Goal: Information Seeking & Learning: Find specific fact

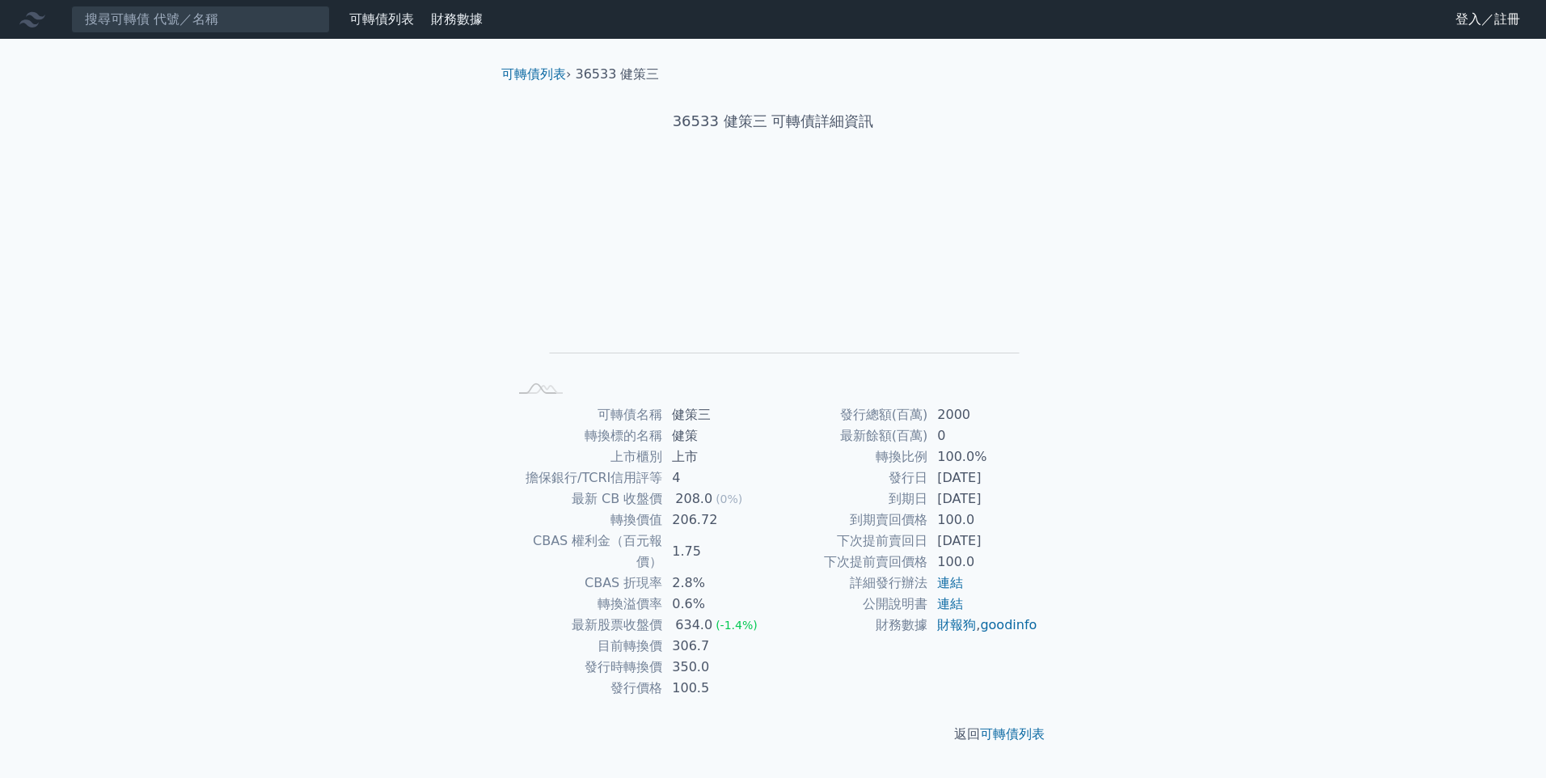
click at [701, 521] on td "206.72" at bounding box center [717, 519] width 111 height 21
click at [679, 525] on td "208.33" at bounding box center [717, 519] width 111 height 21
click at [260, 7] on input at bounding box center [200, 19] width 259 height 27
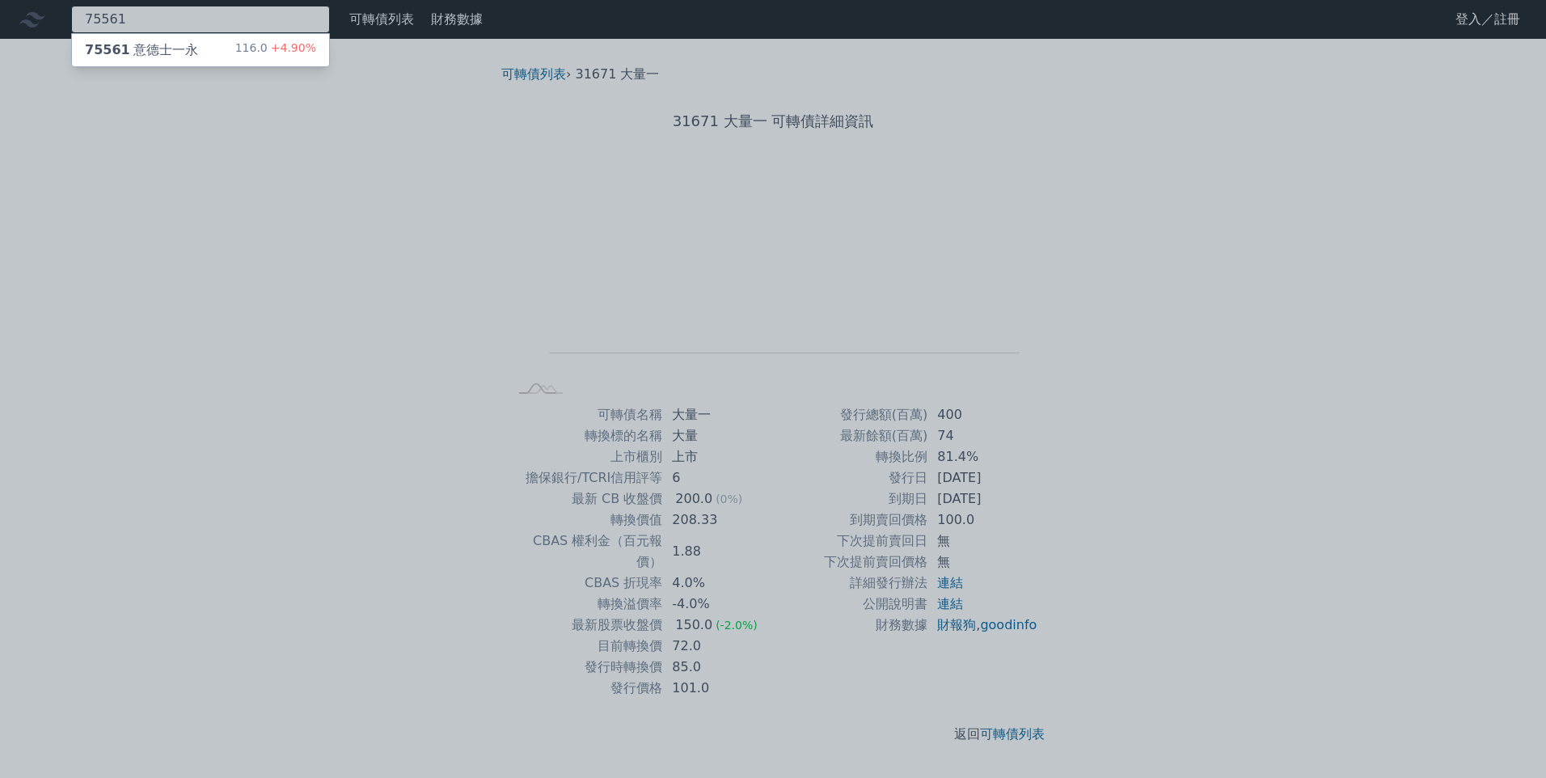
type input "75561"
click at [179, 60] on div "75561 意德士一永 116.0 +4.90%" at bounding box center [200, 50] width 257 height 32
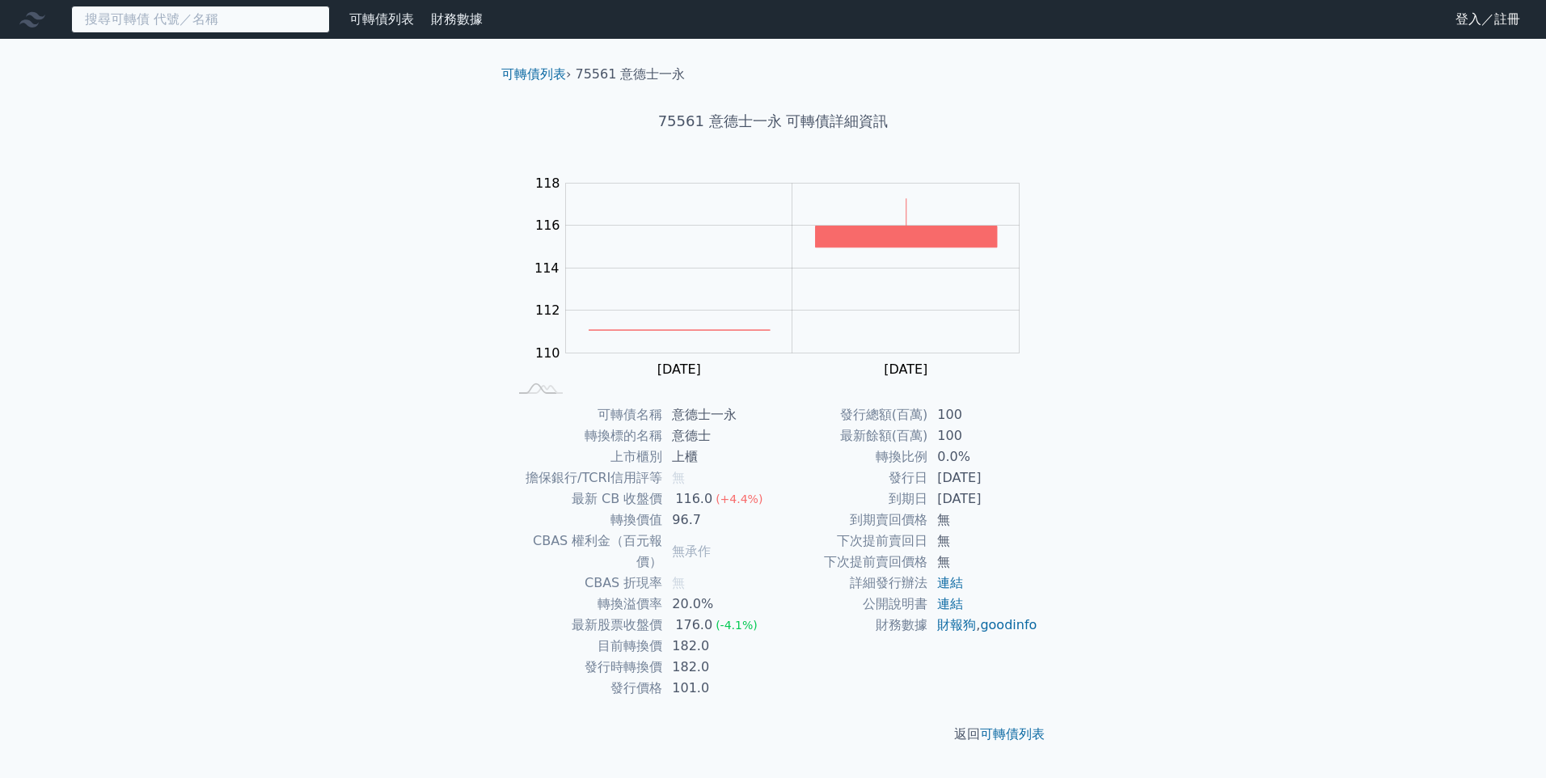
click at [142, 25] on input at bounding box center [200, 19] width 259 height 27
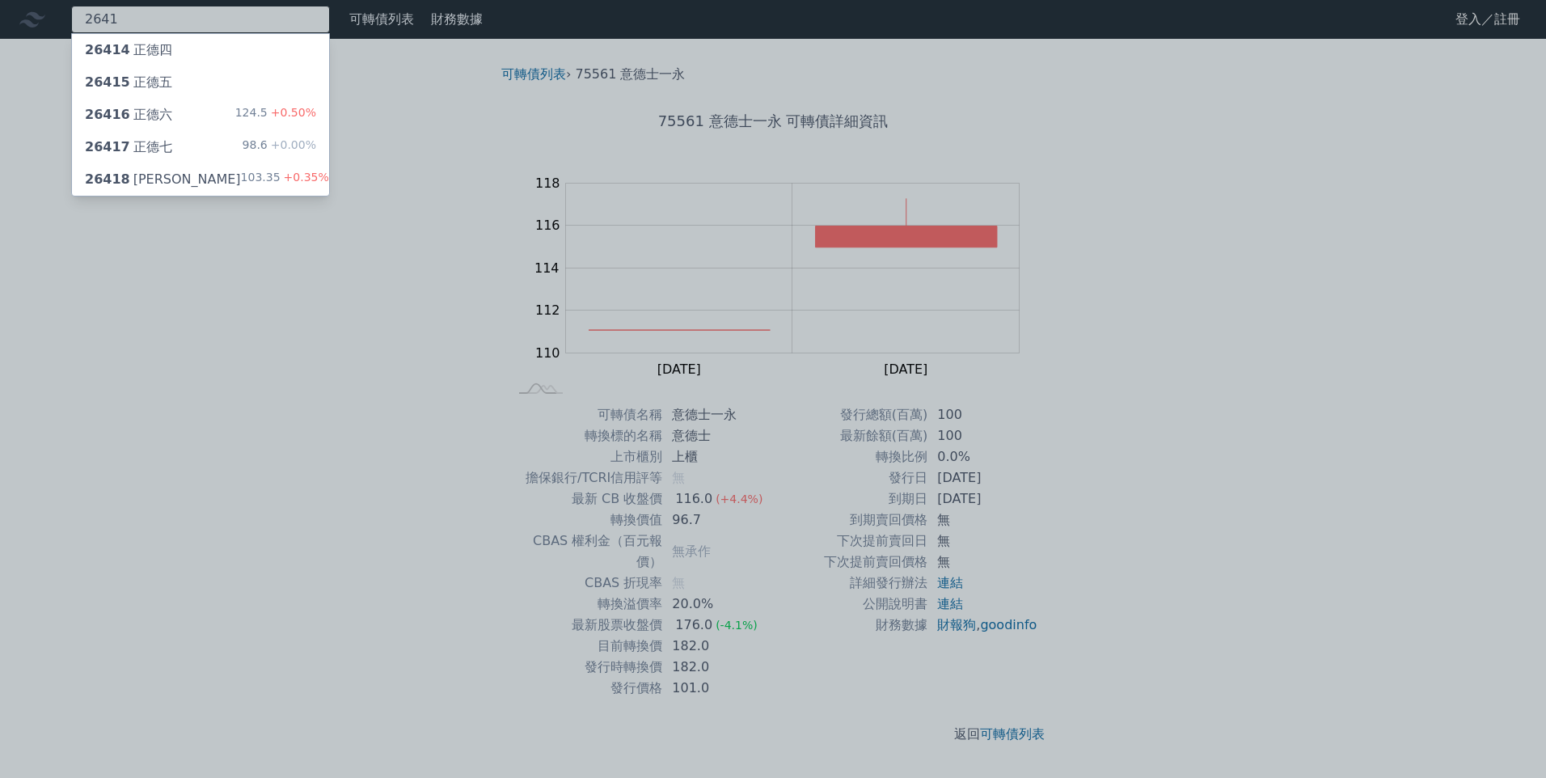
type input "2641"
click at [158, 82] on div "26415 [PERSON_NAME]" at bounding box center [128, 82] width 87 height 19
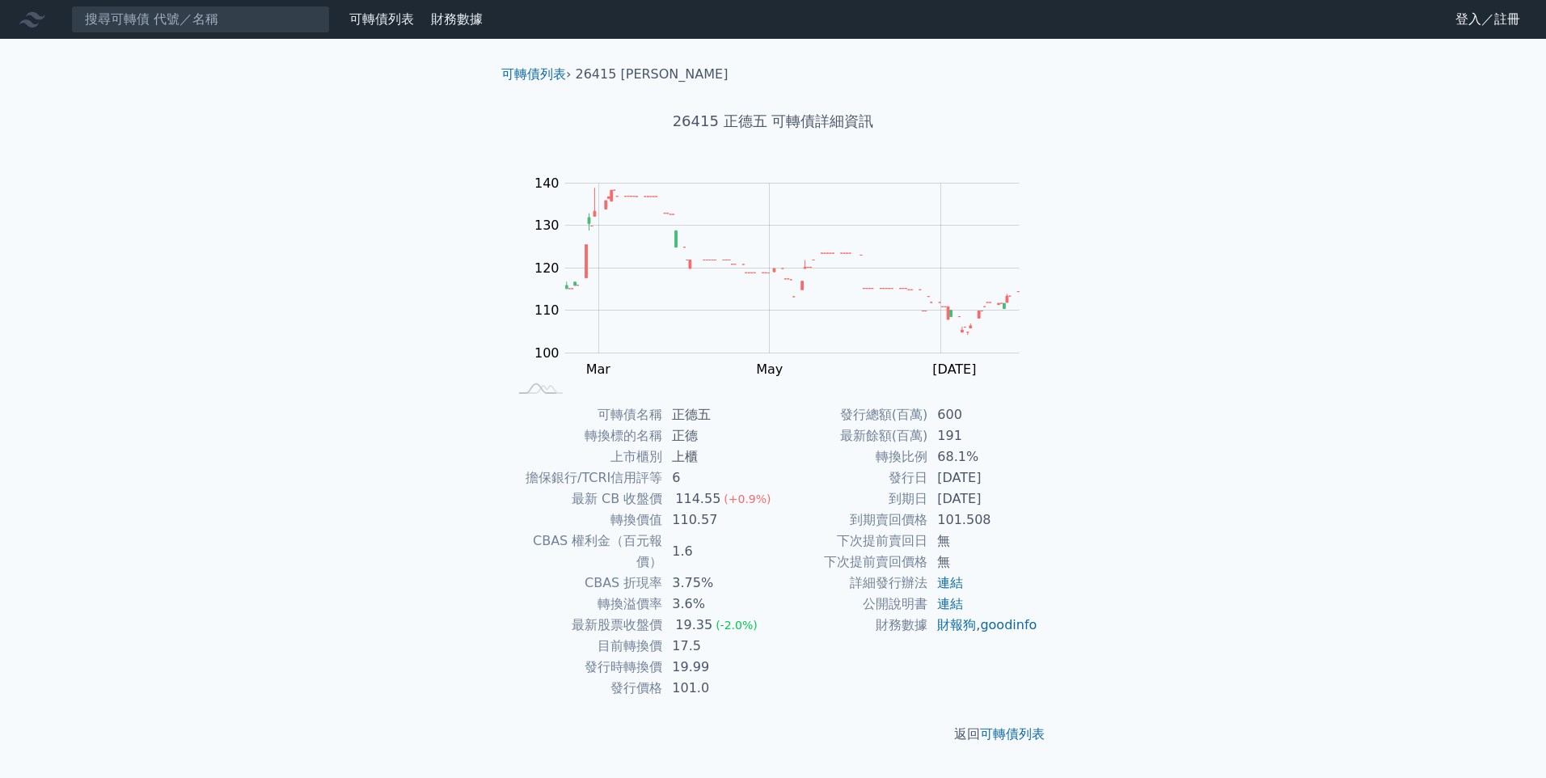
click at [205, 580] on div "可轉債列表 財務數據 可轉債列表 財務數據 登入／註冊 登入／註冊 可轉債列表 › 26415 正德五 26415 正德五 可轉債詳細資訊 Zoom Out …" at bounding box center [773, 389] width 1546 height 778
